Goal: Navigation & Orientation: Understand site structure

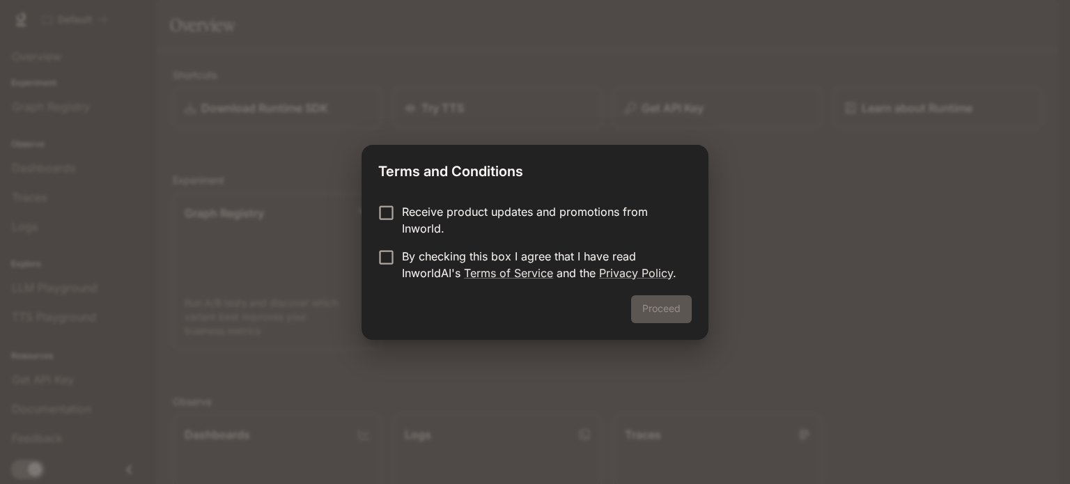
click at [483, 256] on p "By checking this box I agree that I have read InworldAI's Terms of Service and …" at bounding box center [541, 264] width 279 height 33
click at [654, 302] on button "Proceed" at bounding box center [661, 309] width 61 height 28
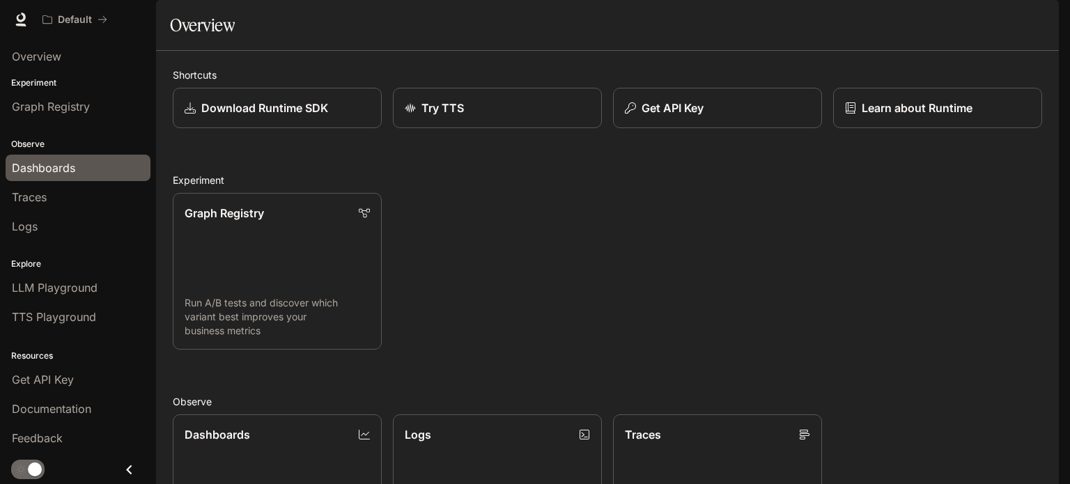
click at [100, 160] on div "Dashboards" at bounding box center [78, 168] width 132 height 17
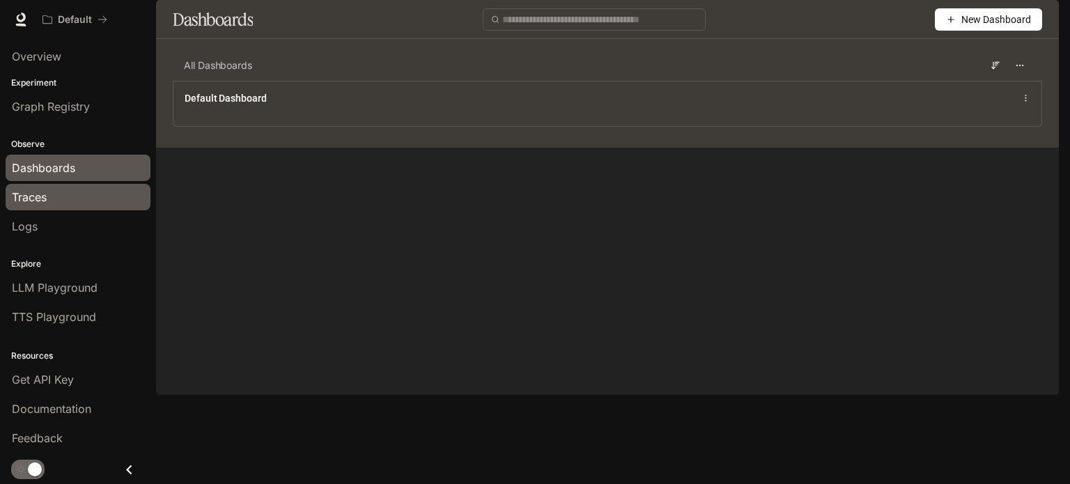
click at [91, 194] on div "Traces" at bounding box center [78, 197] width 132 height 17
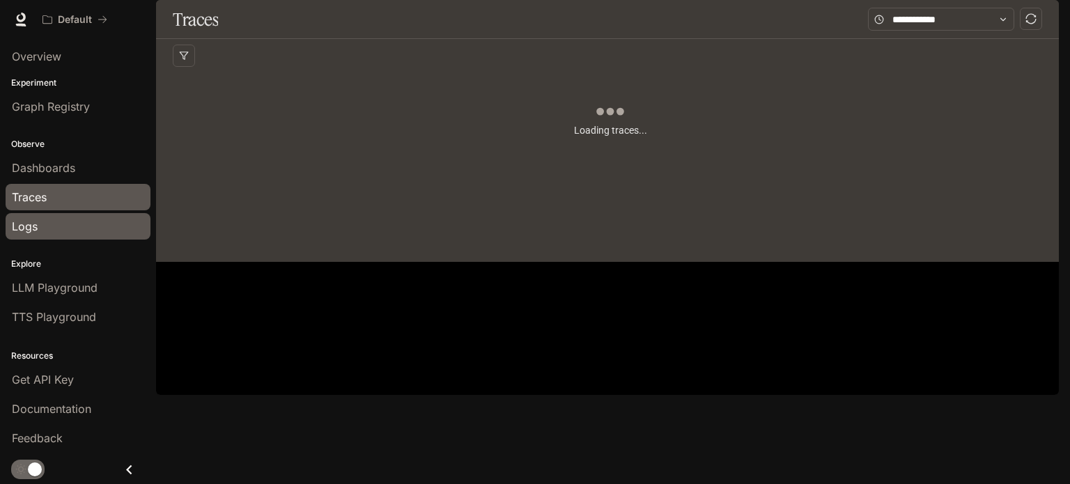
click at [82, 213] on link "Logs" at bounding box center [78, 226] width 145 height 26
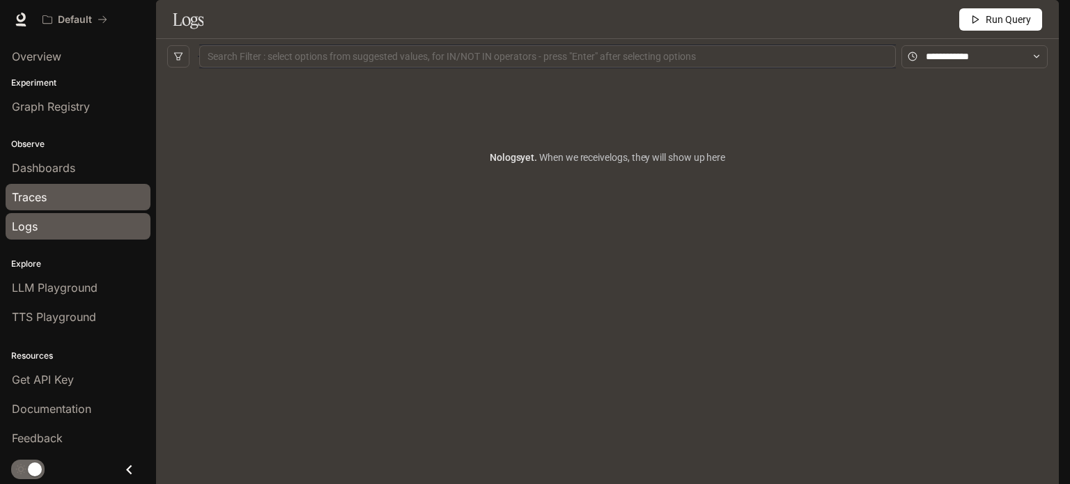
click at [86, 201] on div "Traces" at bounding box center [78, 197] width 132 height 17
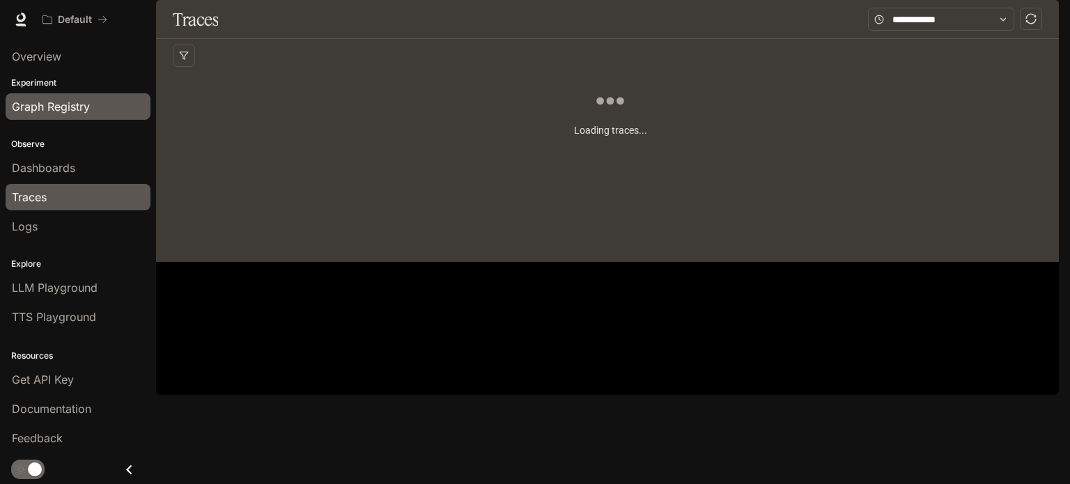
click at [82, 109] on span "Graph Registry" at bounding box center [51, 106] width 78 height 17
